Goal: Task Accomplishment & Management: Complete application form

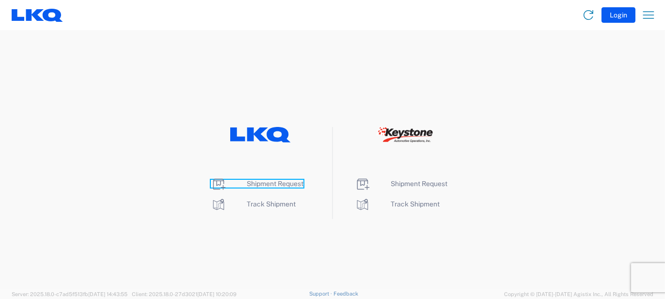
click at [218, 186] on icon at bounding box center [219, 184] width 16 height 16
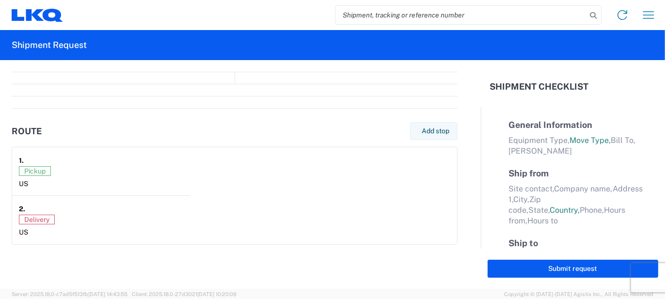
select select "FULL"
select select "LBS"
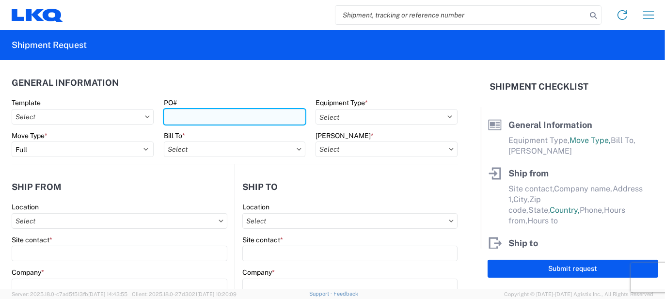
click at [178, 118] on input "PO#" at bounding box center [235, 117] width 142 height 16
type input "T3130"
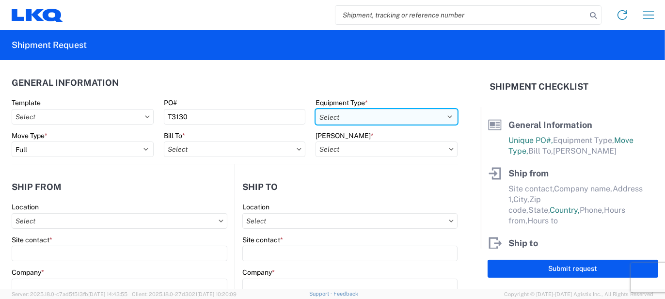
click at [442, 116] on select "Select 53’ Dry Van Flatbed Dropdeck (van) Lowboy (flatbed) Rail" at bounding box center [386, 117] width 142 height 16
select select "STDV"
click at [315, 109] on select "Select 53’ Dry Van Flatbed Dropdeck (van) Lowboy (flatbed) Rail" at bounding box center [386, 117] width 142 height 16
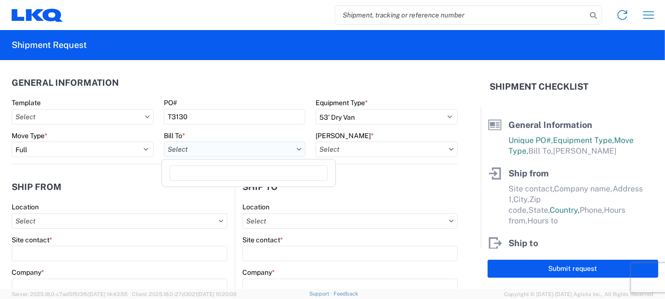
click at [216, 148] on input "Bill To *" at bounding box center [235, 149] width 142 height 16
click at [251, 172] on input at bounding box center [249, 173] width 158 height 16
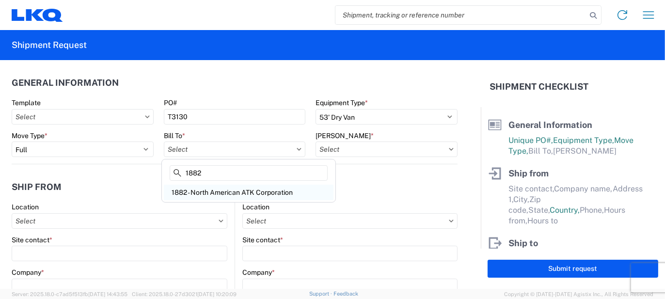
type input "1882"
click at [229, 192] on div "1882 - North American ATK Corporation" at bounding box center [249, 193] width 170 height 16
type input "1882 - North American ATK Corporation"
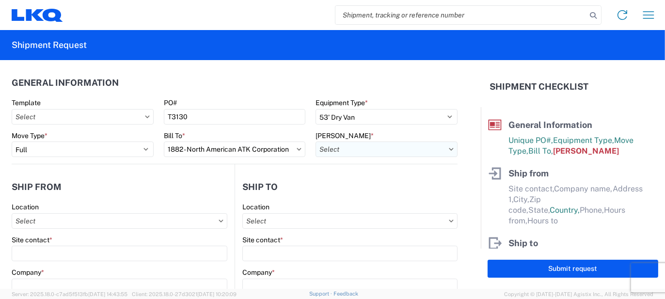
click at [391, 148] on input "[PERSON_NAME] *" at bounding box center [386, 149] width 142 height 16
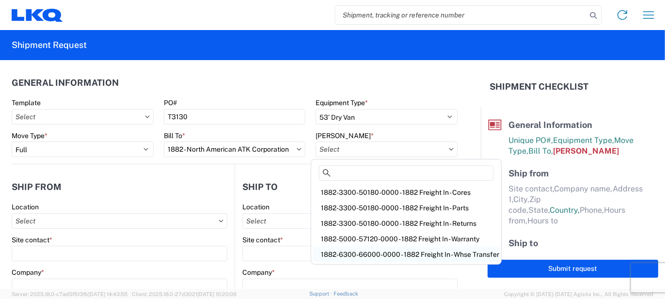
click at [399, 252] on div "1882-6300-66000-0000 - 1882 Freight In - Whse Transfer" at bounding box center [406, 255] width 186 height 16
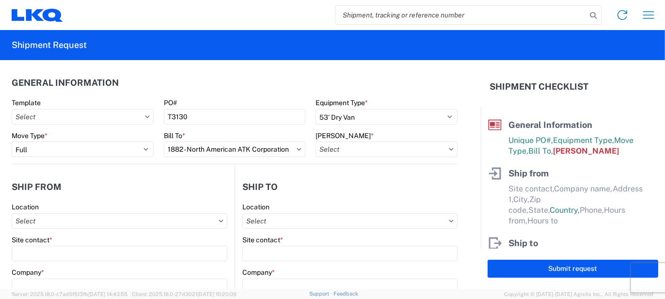
type input "1882-6300-66000-0000 - 1882 Freight In - Whse Transfer"
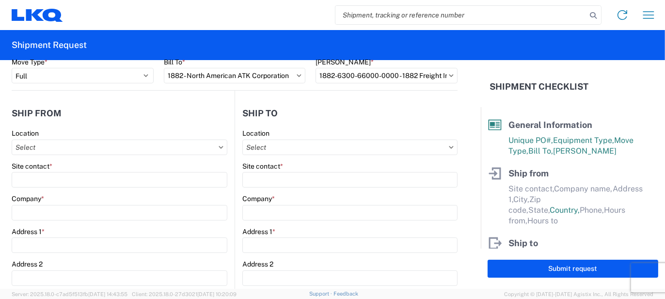
scroll to position [97, 0]
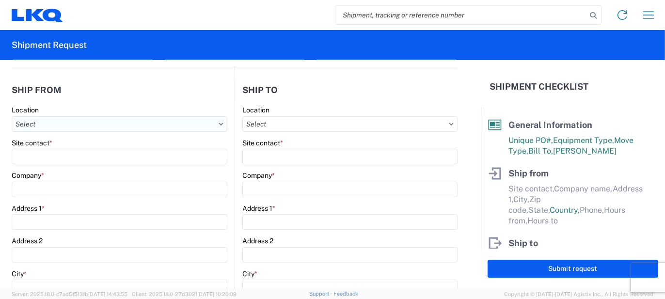
click at [31, 120] on input "Location" at bounding box center [120, 124] width 216 height 16
click at [64, 150] on input at bounding box center [99, 148] width 158 height 16
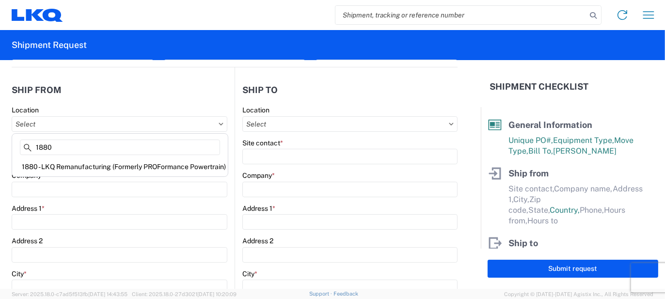
type input "1880"
click at [88, 166] on div "1880 - LKQ Remanufacturing (Formerly PROFormance Powertrain)" at bounding box center [120, 167] width 212 height 16
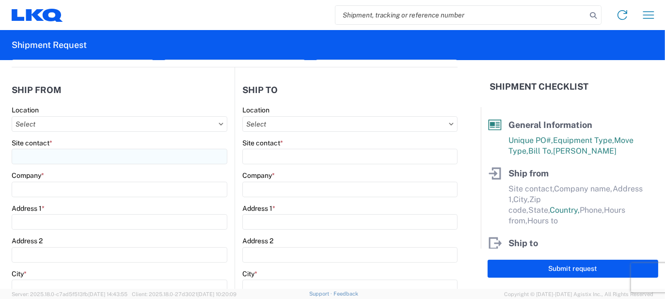
type input "1880 - LKQ Remanufacturing (Formerly PROFormance Powertrain)"
type input "LKQ Corporation"
type input "[STREET_ADDRESS]"
type input "[GEOGRAPHIC_DATA]"
type input "65803"
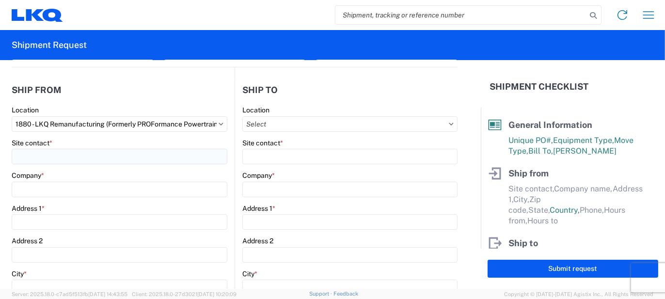
select select "MO"
select select "US"
type input "07:30"
type input "16:30"
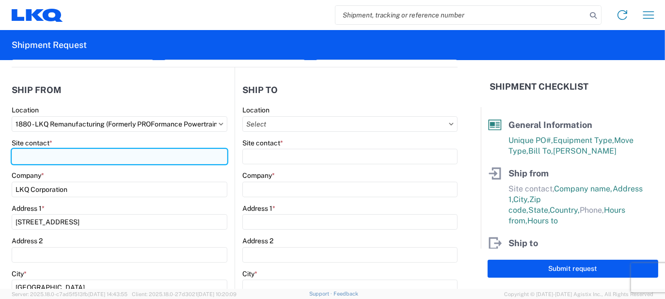
click at [61, 159] on input "Site contact *" at bounding box center [120, 157] width 216 height 16
type input "[PERSON_NAME]"
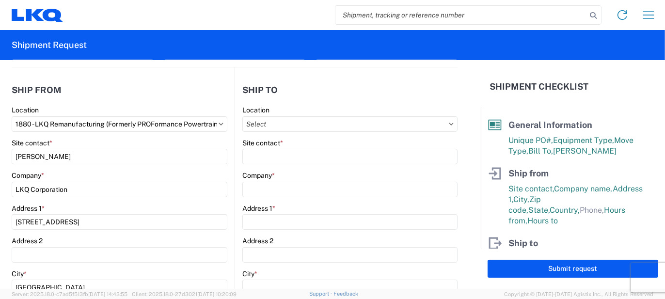
click at [229, 158] on main "1880 Location 1880 - LKQ Remanufacturing (Formerly PROFormance Powertrain) Site…" at bounding box center [123, 297] width 223 height 382
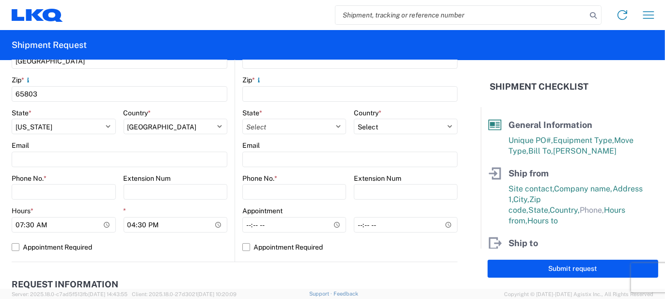
scroll to position [339, 0]
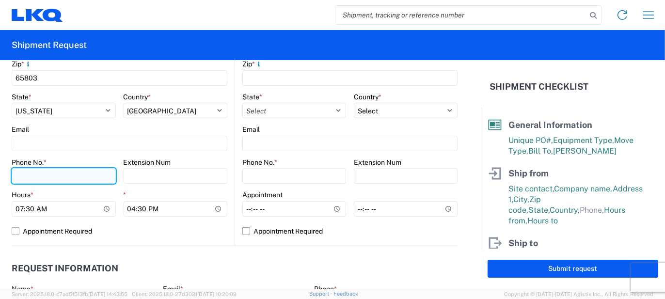
click at [39, 176] on input "Phone No. *" at bounding box center [64, 176] width 104 height 16
type input "[PHONE_NUMBER]"
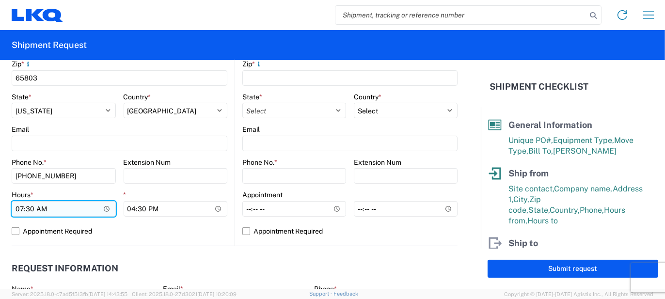
click at [17, 211] on input "07:30" at bounding box center [64, 209] width 104 height 16
type input "08:30"
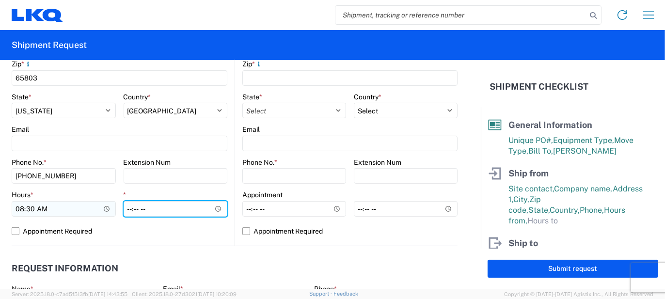
type input "14:30"
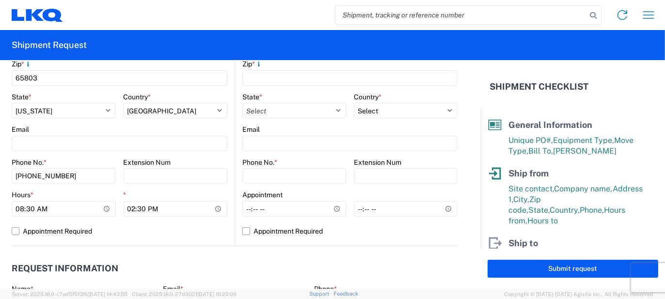
click at [224, 178] on main "1880 Location 1880 - LKQ Remanufacturing (Formerly PROFormance Powertrain) Site…" at bounding box center [123, 54] width 223 height 382
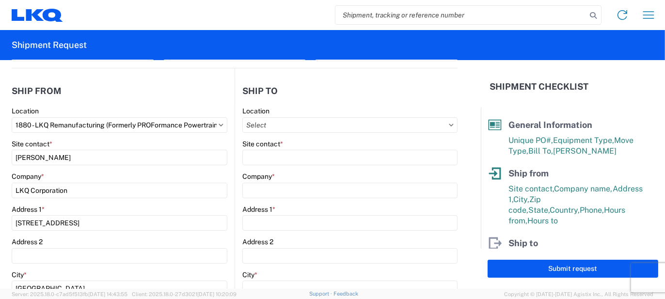
scroll to position [97, 0]
click at [280, 123] on input "Location" at bounding box center [349, 124] width 215 height 16
click at [299, 145] on input at bounding box center [326, 148] width 158 height 16
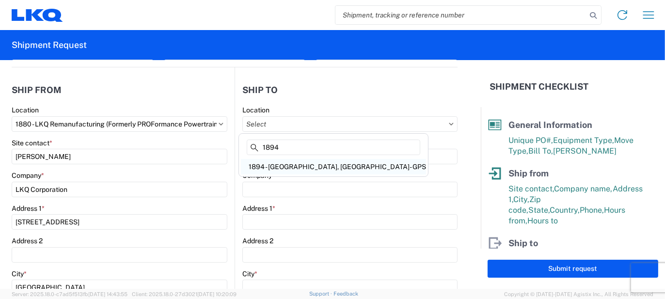
type input "1894"
click at [298, 165] on div "1894 - [GEOGRAPHIC_DATA], [GEOGRAPHIC_DATA]- GPS" at bounding box center [333, 167] width 185 height 16
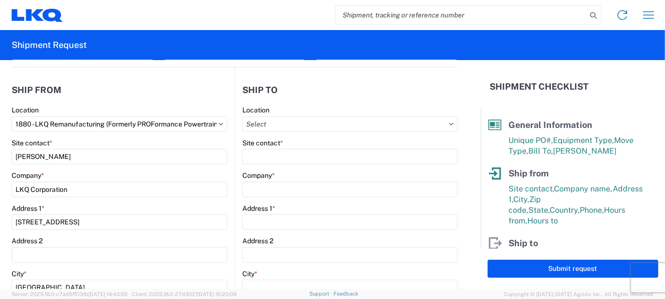
type input "1894 - [GEOGRAPHIC_DATA], [GEOGRAPHIC_DATA]- GPS"
type input "LKQ Corporation"
type input "[STREET_ADDRESS]"
type input "Newnan"
type input "30265"
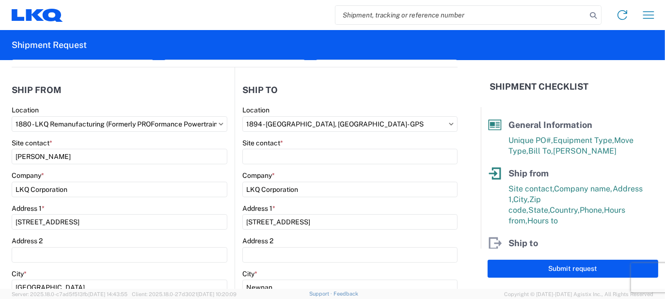
select select "US"
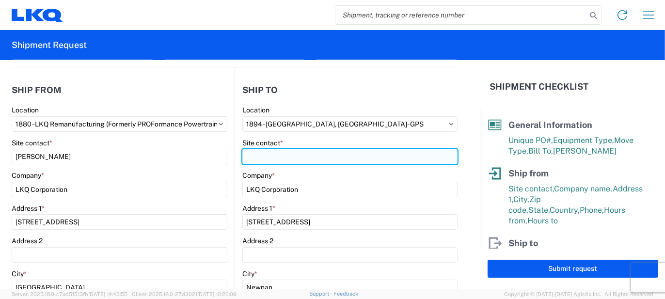
click at [257, 156] on input "Site contact *" at bounding box center [349, 157] width 215 height 16
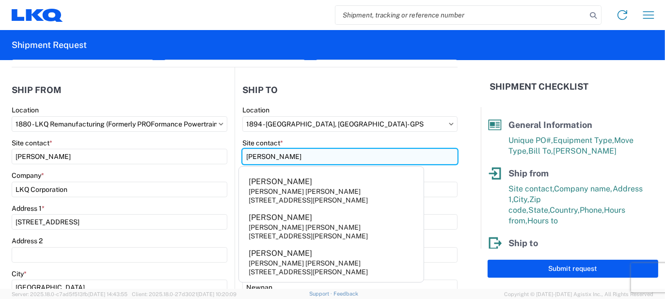
type input "[PERSON_NAME]"
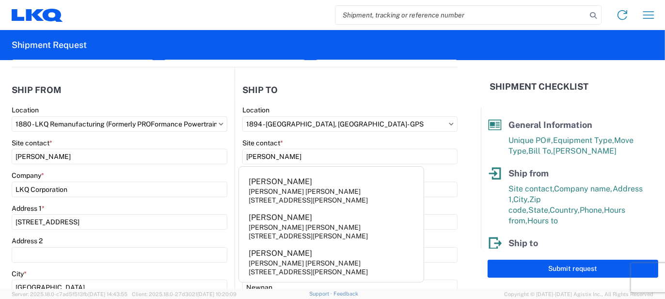
click at [226, 121] on main "1880 Location 1880 - LKQ Remanufacturing (Formerly PROFormance Powertrain) Site…" at bounding box center [123, 297] width 223 height 382
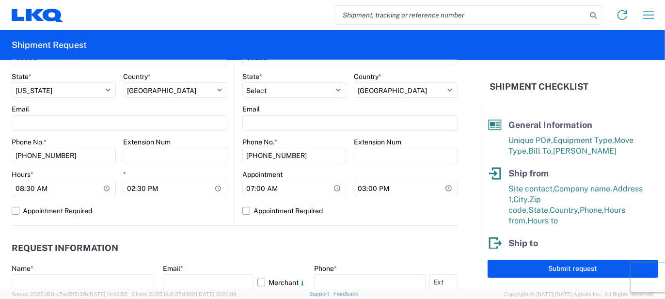
scroll to position [388, 0]
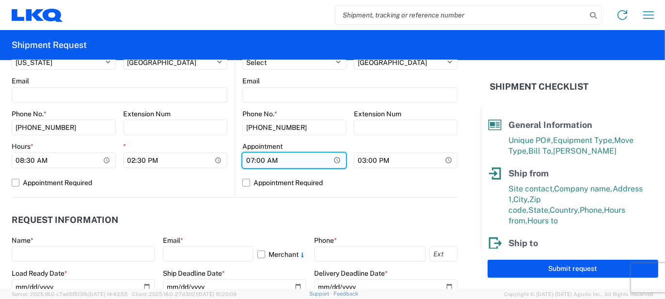
click at [246, 163] on input "07:00" at bounding box center [294, 161] width 104 height 16
type input "05:06"
type input "06:00"
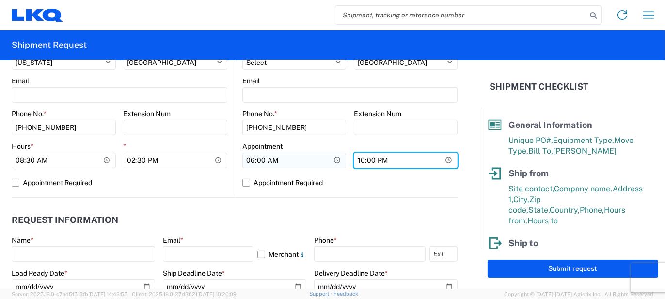
type input "10:00"
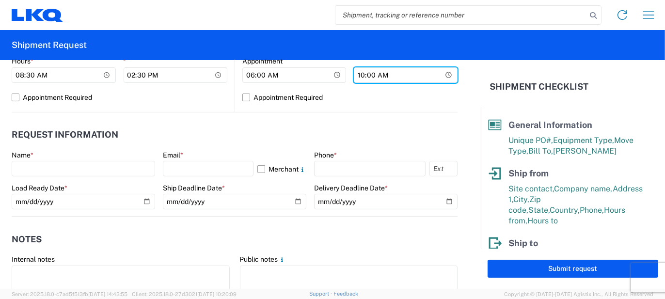
scroll to position [485, 0]
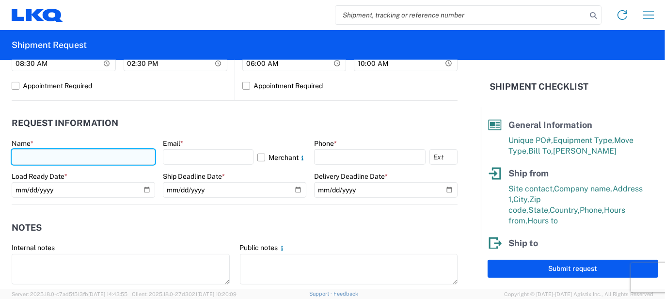
click at [49, 160] on input "text" at bounding box center [83, 157] width 143 height 16
type input "[PERSON_NAME]"
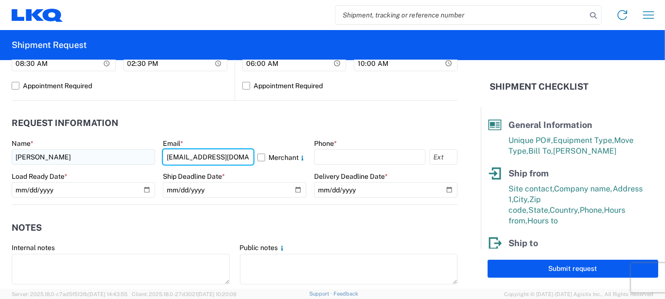
type input "[EMAIL_ADDRESS][DOMAIN_NAME]"
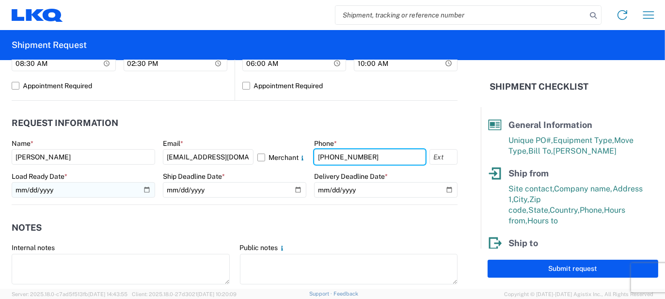
type input "[PHONE_NUMBER]"
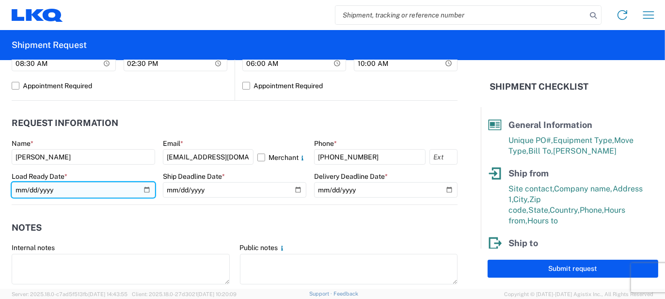
click at [63, 189] on input "date" at bounding box center [83, 190] width 143 height 16
click at [147, 190] on input "date" at bounding box center [83, 190] width 143 height 16
type input "[DATE]"
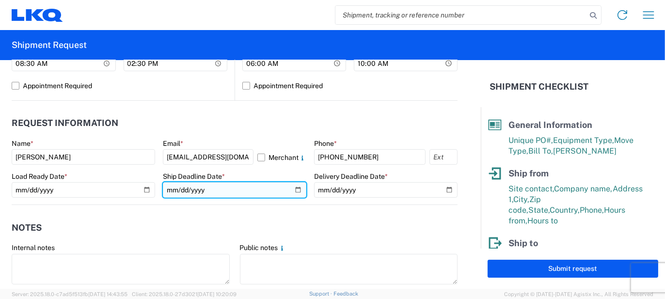
click at [293, 189] on input "date" at bounding box center [234, 190] width 143 height 16
type input "[DATE]"
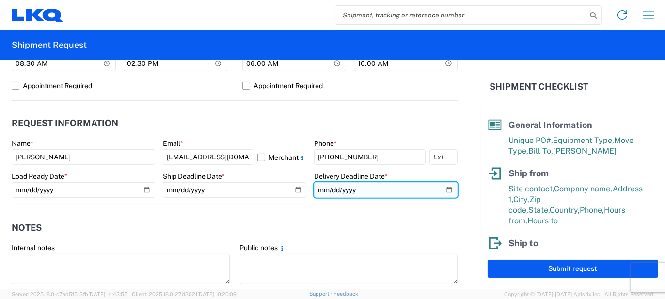
click at [442, 191] on input "date" at bounding box center [385, 190] width 143 height 16
type input "[DATE]"
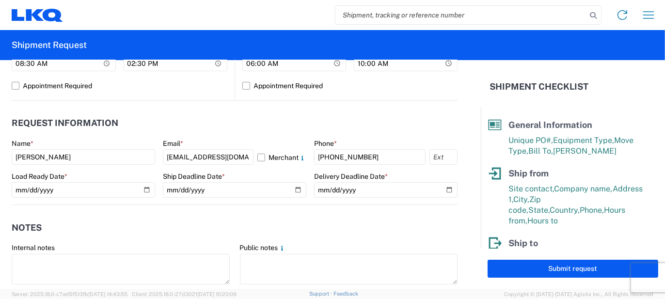
click at [191, 221] on header "Notes" at bounding box center [235, 228] width 446 height 22
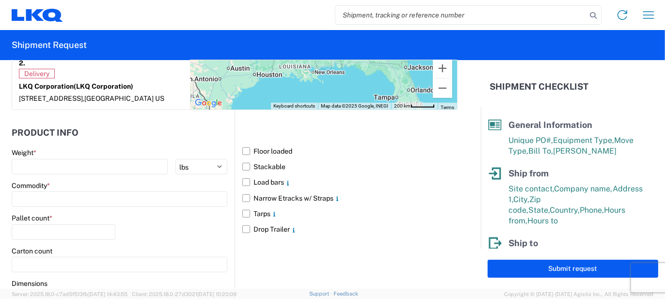
scroll to position [891, 0]
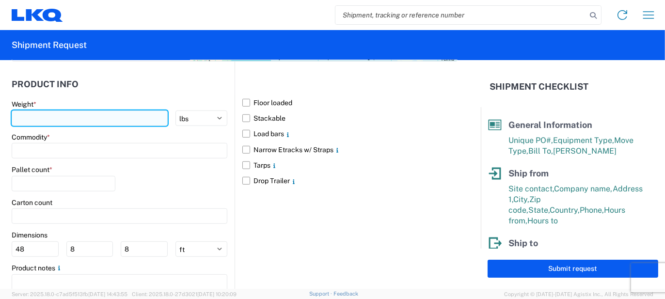
click at [28, 123] on input "number" at bounding box center [90, 118] width 156 height 16
type input "40036"
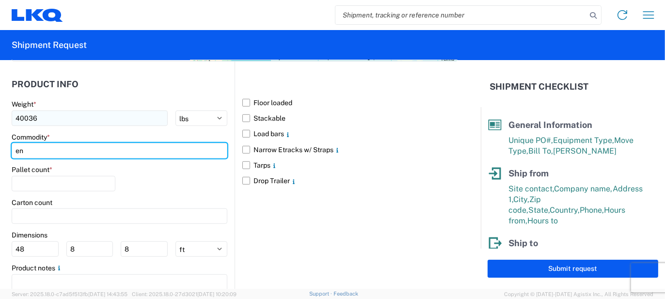
type input "e"
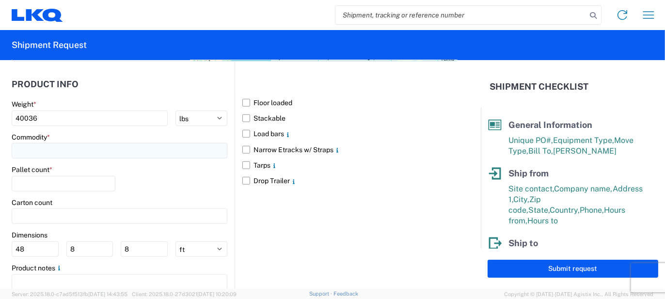
click at [53, 158] on input at bounding box center [120, 151] width 216 height 16
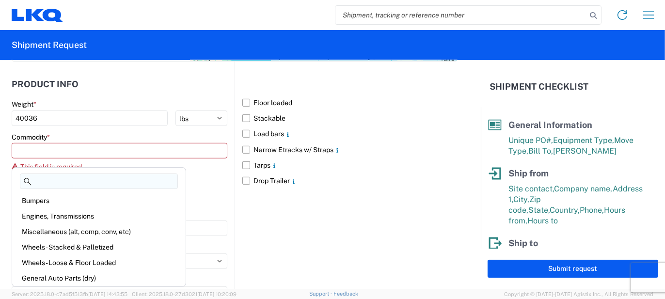
click at [73, 180] on input at bounding box center [99, 181] width 158 height 16
click at [83, 220] on div "Engines, Transmissions" at bounding box center [99, 216] width 170 height 16
type input "Engines, Transmissions"
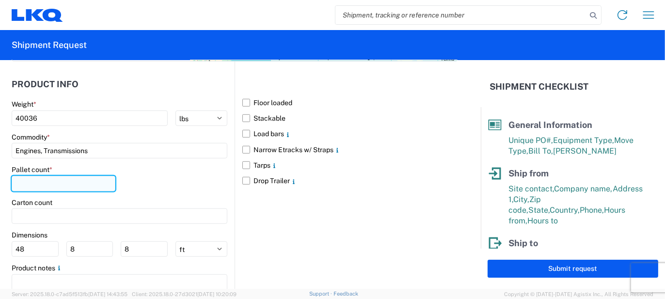
click at [54, 189] on input "number" at bounding box center [64, 184] width 104 height 16
type input "88"
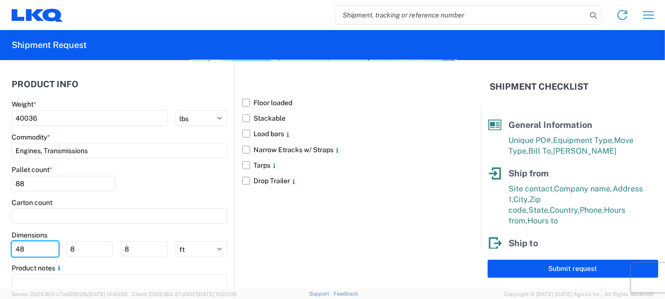
drag, startPoint x: 29, startPoint y: 257, endPoint x: 0, endPoint y: 249, distance: 30.2
click at [0, 249] on form "General Information Template PO# T3130 Equipment Type * Select 53’ Dry Van Flat…" at bounding box center [240, 174] width 481 height 229
type input "53"
click at [229, 188] on main "Weight * 40036 kgs lbs Commodity * Engines, Transmissions Pallet count * 88 Car…" at bounding box center [123, 206] width 223 height 213
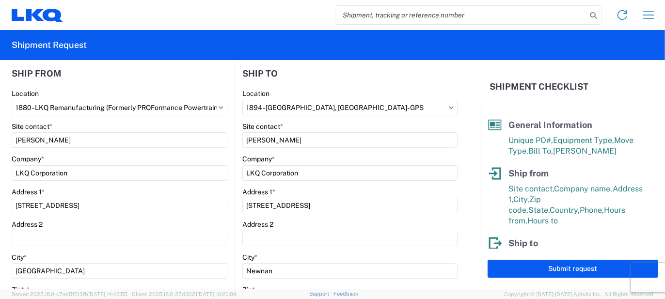
scroll to position [94, 0]
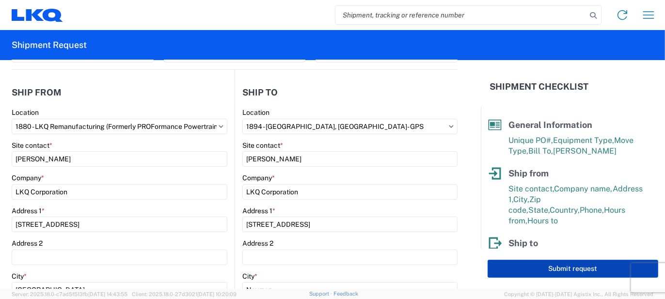
click at [547, 268] on button "Submit request" at bounding box center [572, 269] width 171 height 18
select select "US"
